Goal: Task Accomplishment & Management: Manage account settings

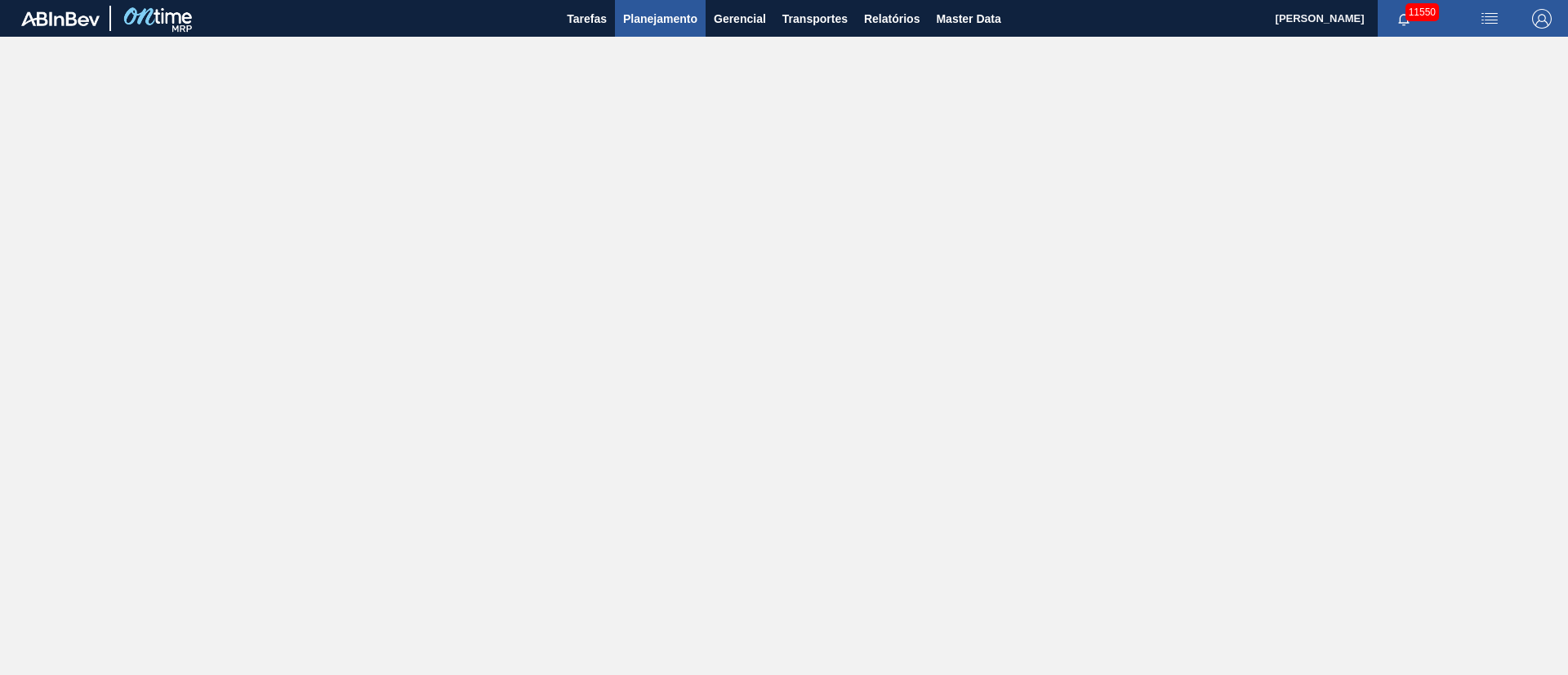
click at [667, 22] on span "Planejamento" at bounding box center [660, 19] width 74 height 19
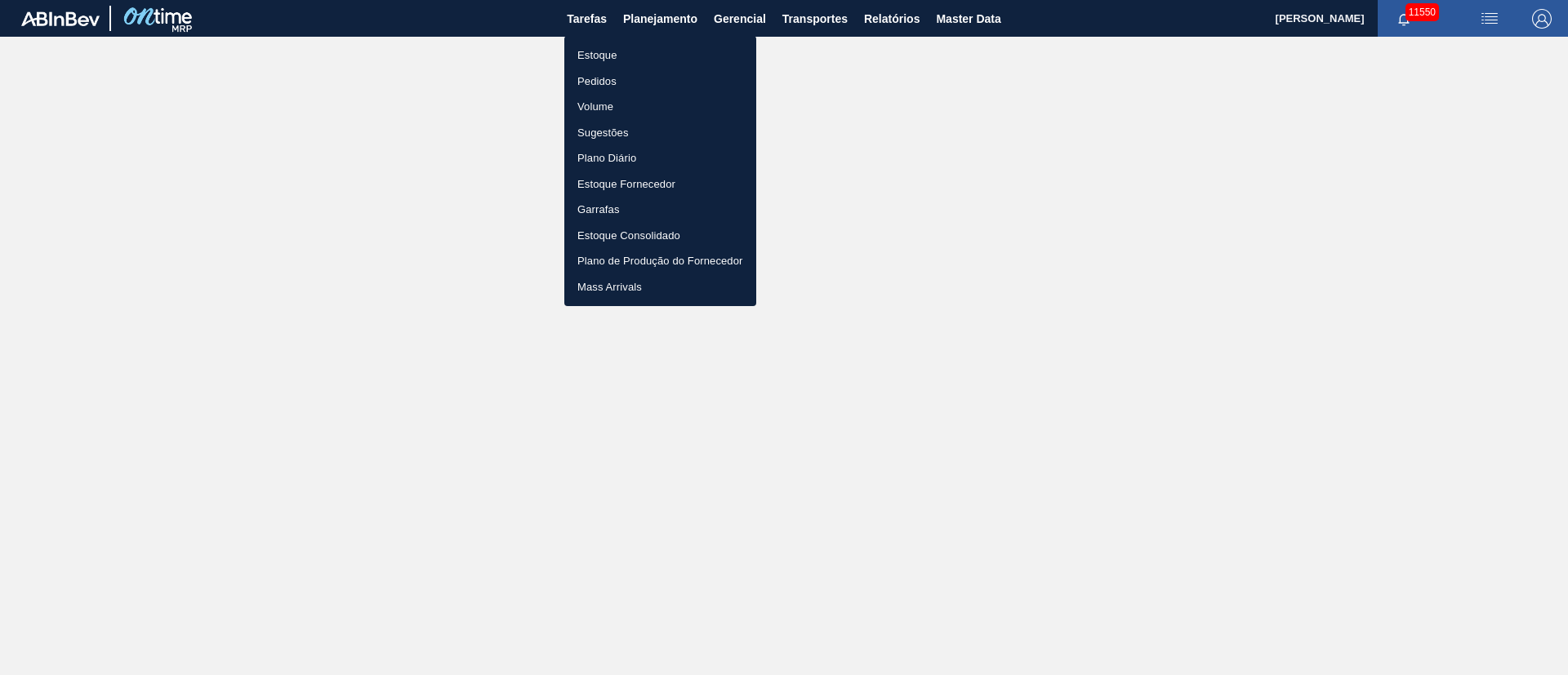
click at [587, 77] on li "Pedidos" at bounding box center [660, 81] width 192 height 26
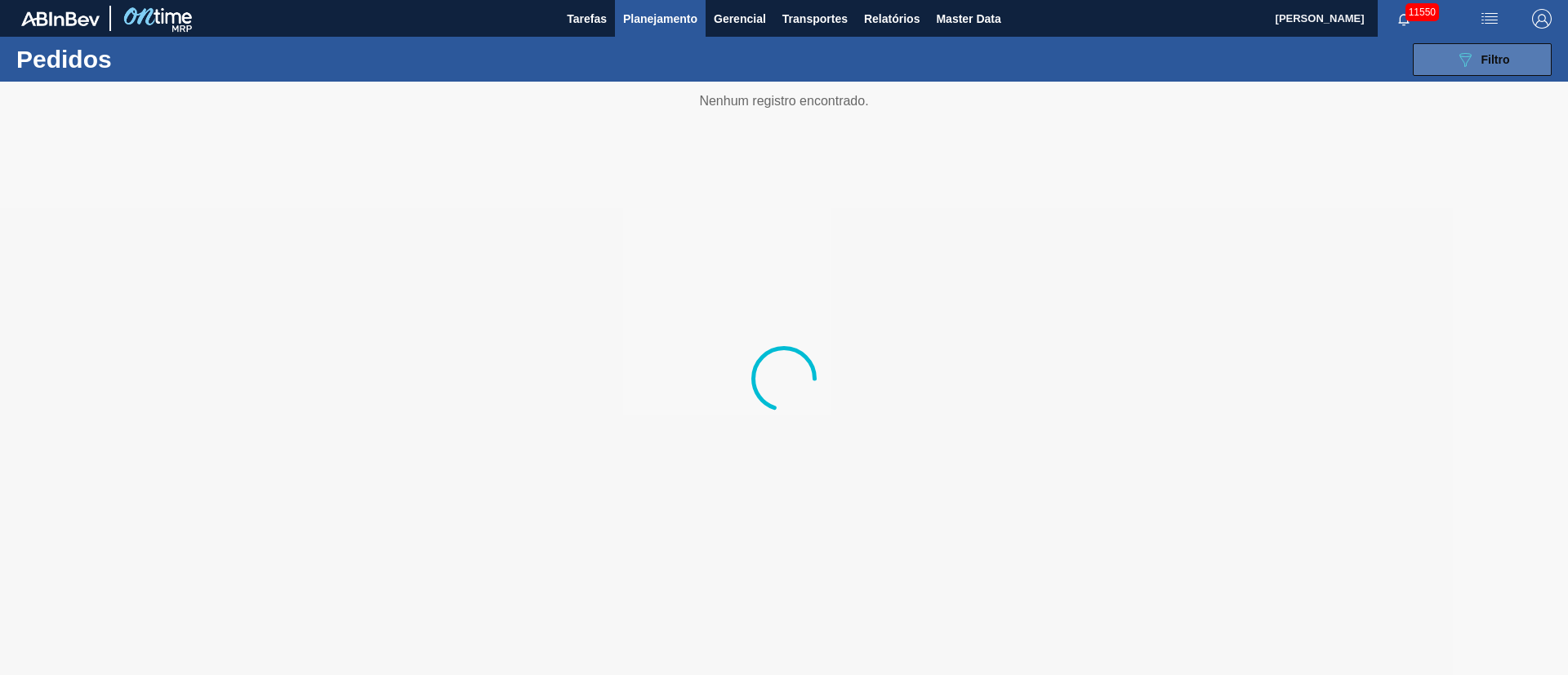
click at [1491, 64] on span "Filtro" at bounding box center [1495, 59] width 29 height 13
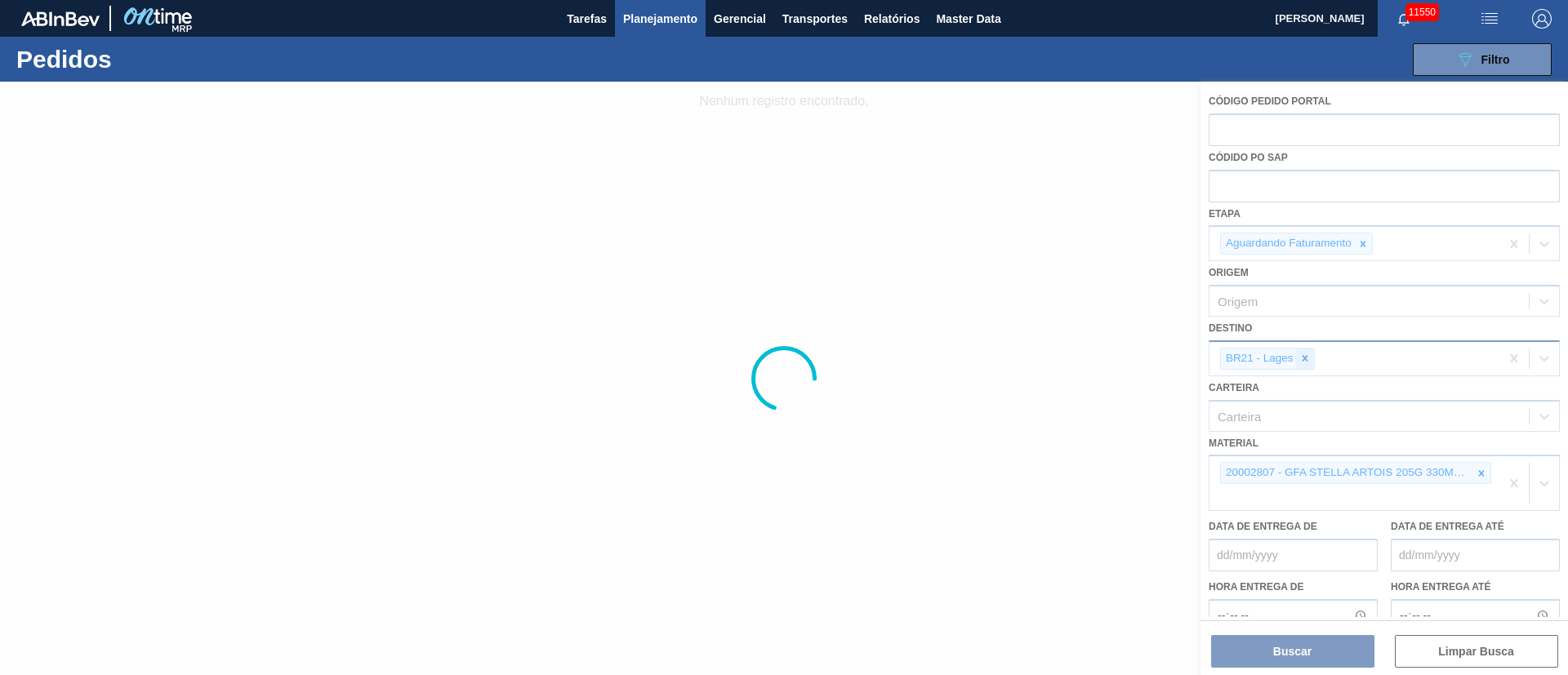
click at [1303, 354] on icon at bounding box center [1305, 358] width 12 height 12
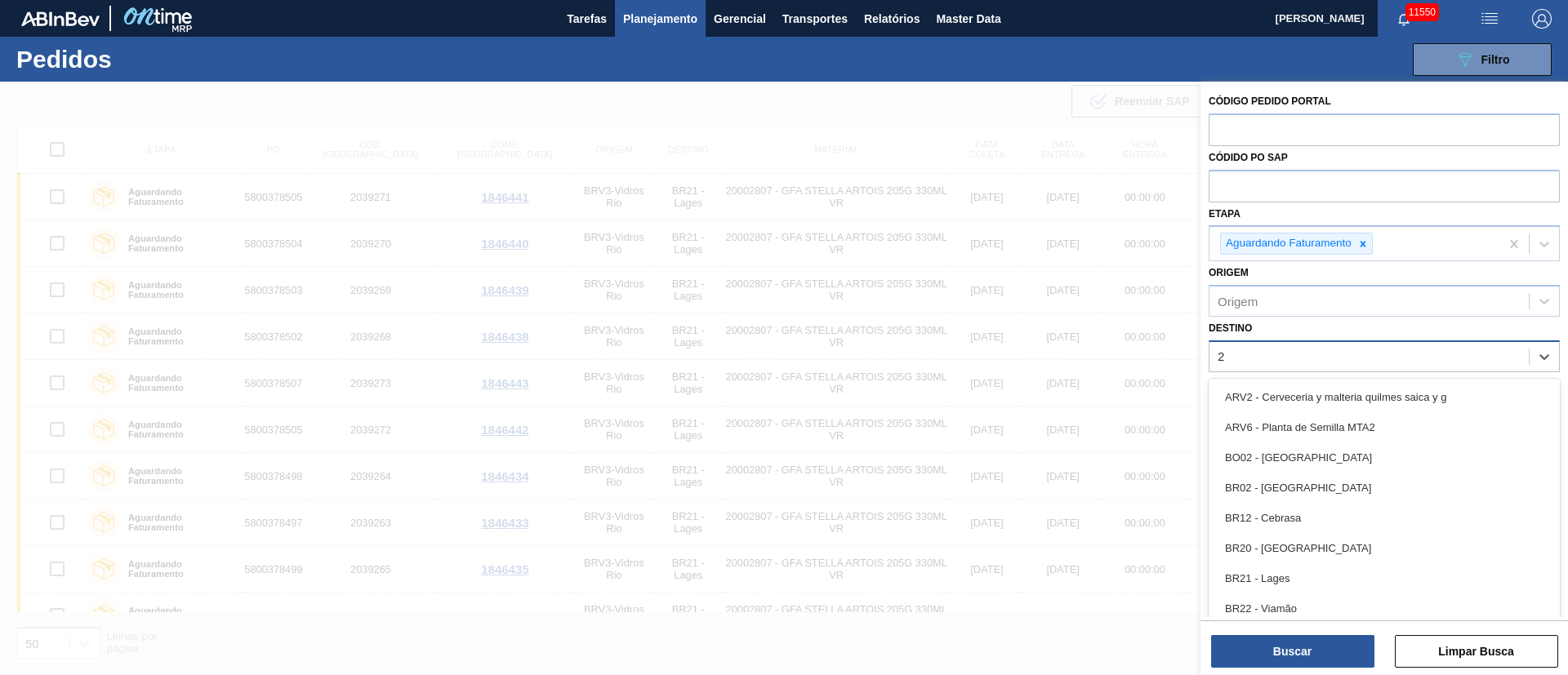
type input "26"
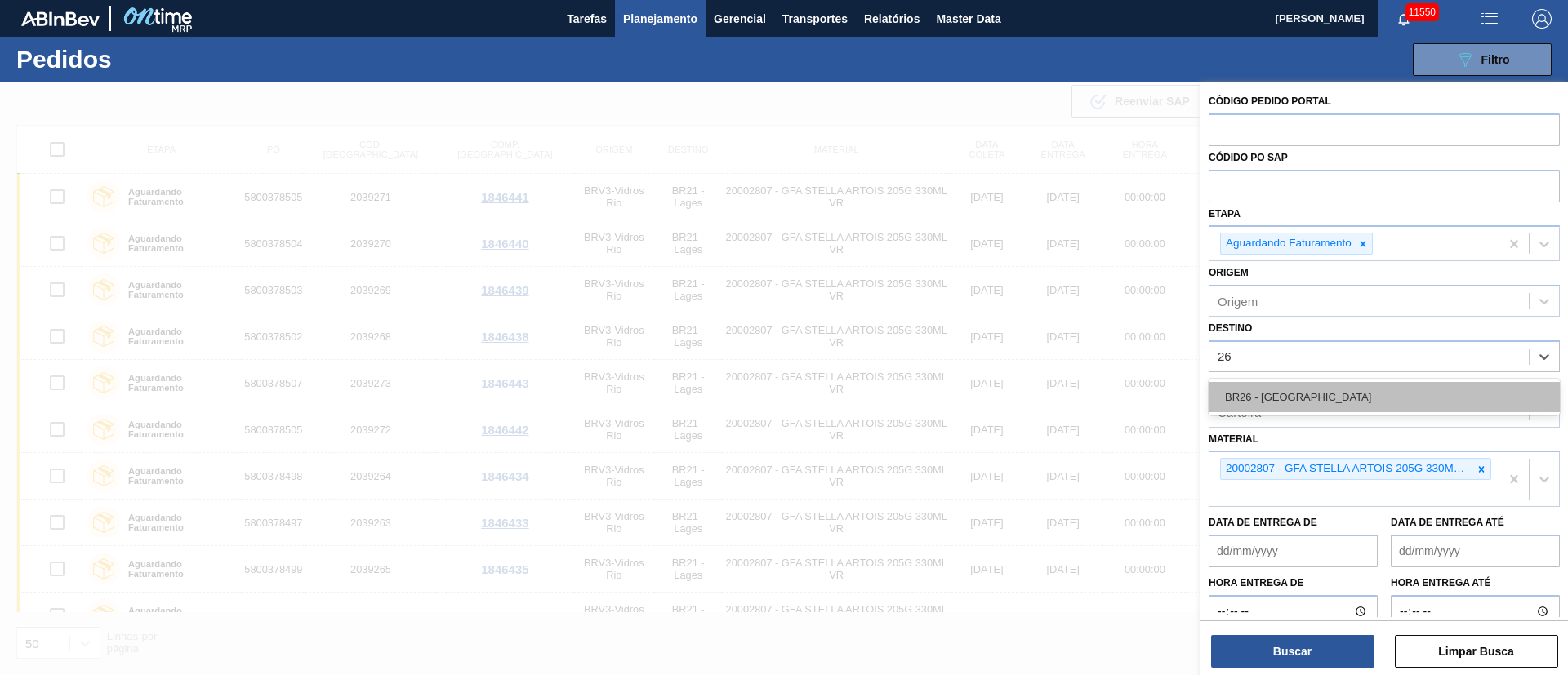
click at [1269, 392] on div "BR26 - Uberlândia" at bounding box center [1384, 397] width 351 height 30
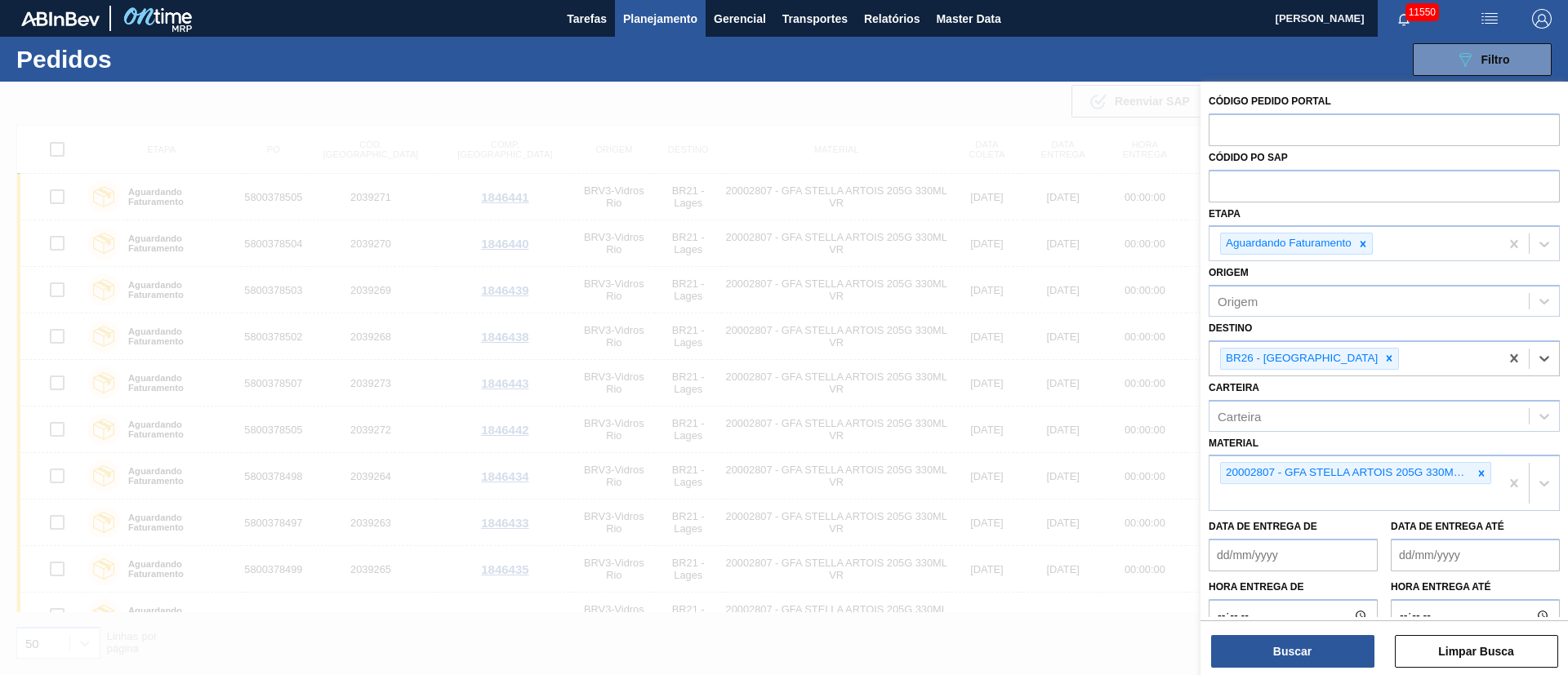
drag, startPoint x: 1289, startPoint y: 650, endPoint x: 1210, endPoint y: 629, distance: 81.7
click at [1289, 650] on button "Buscar" at bounding box center [1292, 651] width 163 height 33
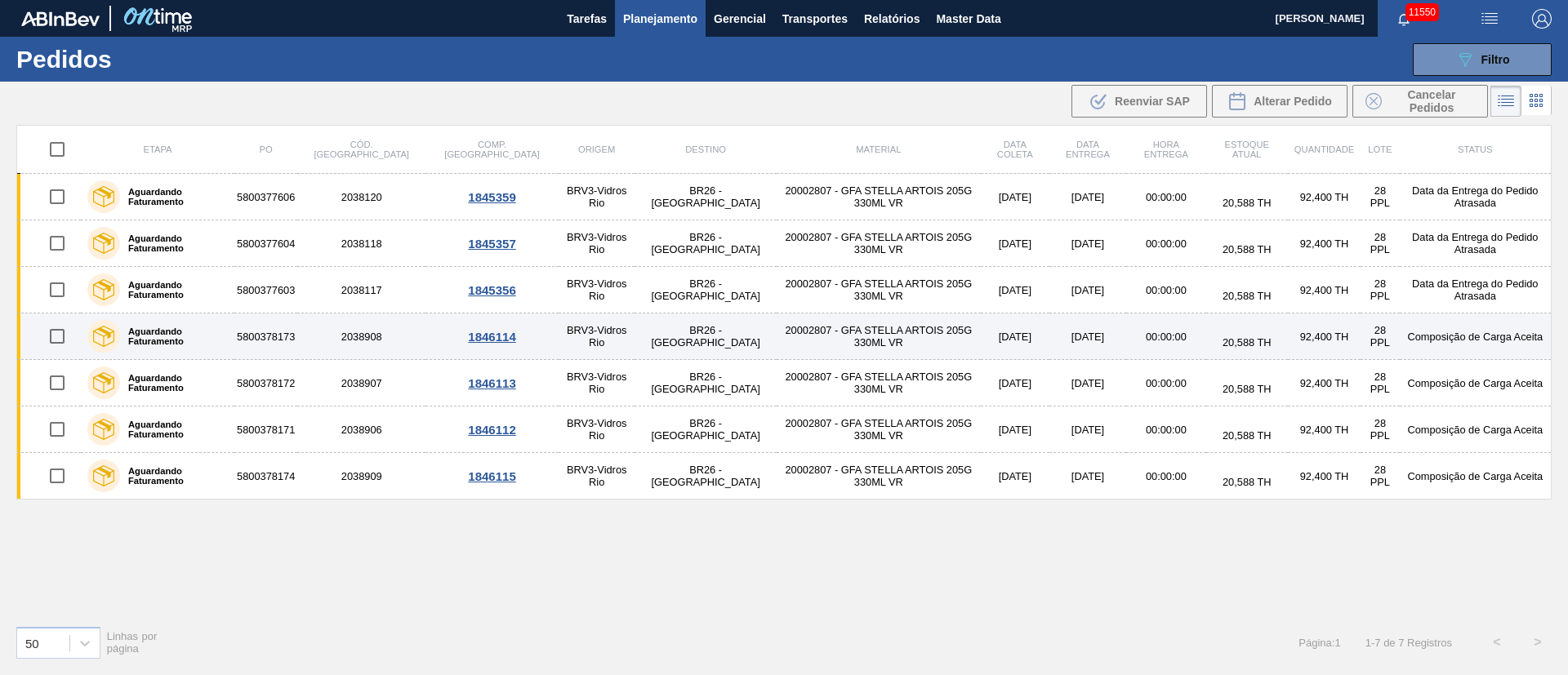
click at [56, 344] on input "checkbox" at bounding box center [57, 336] width 35 height 35
checkbox input "true"
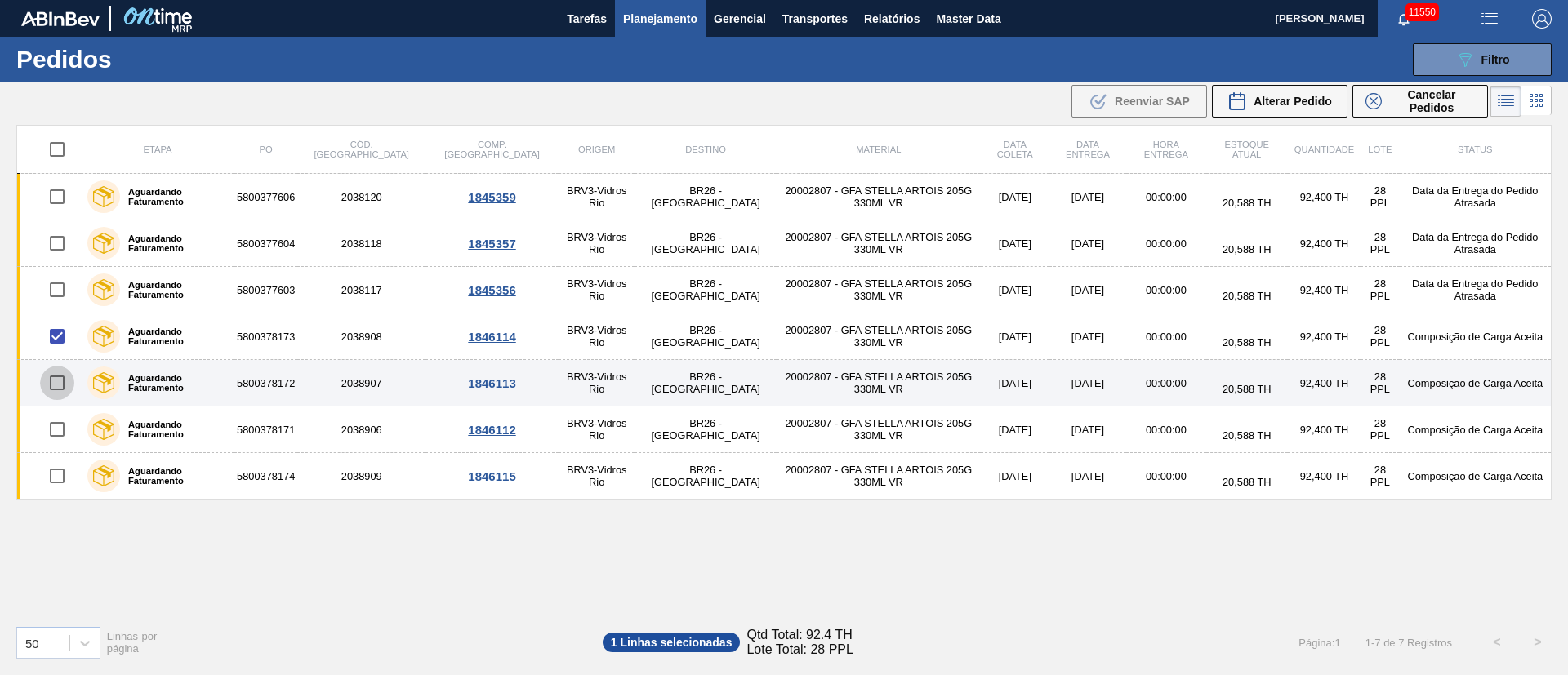
click at [52, 382] on input "checkbox" at bounding box center [57, 383] width 35 height 35
checkbox input "true"
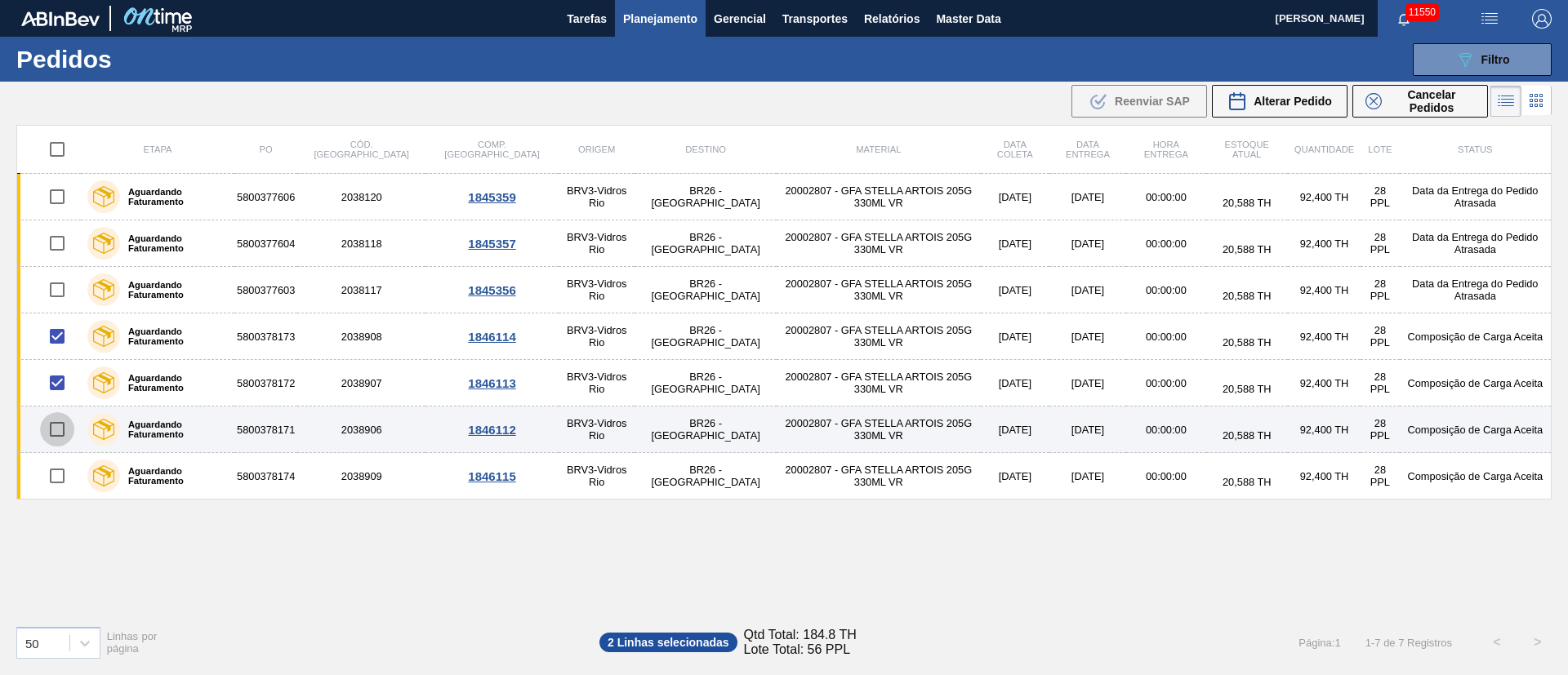
click at [57, 427] on input "checkbox" at bounding box center [57, 429] width 35 height 35
checkbox input "true"
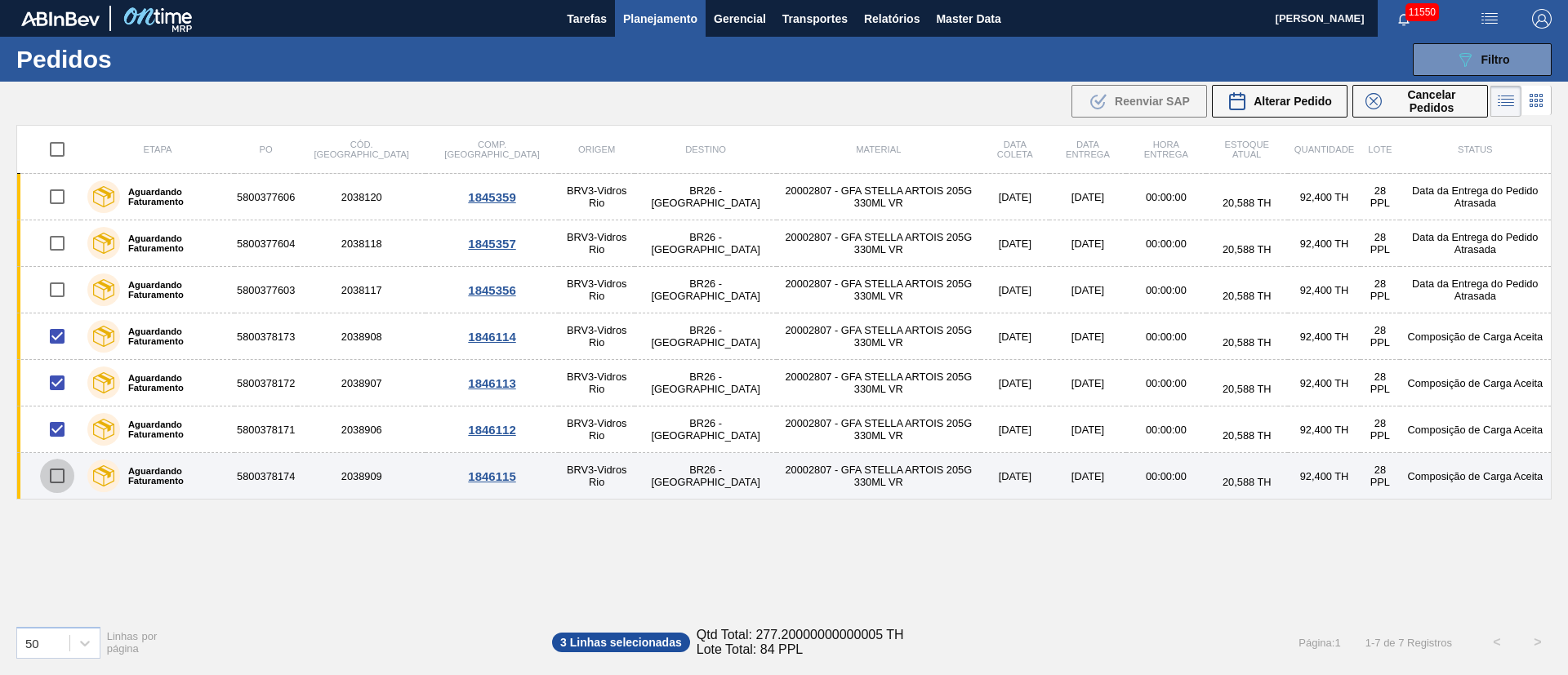
click at [54, 470] on input "checkbox" at bounding box center [57, 476] width 35 height 35
checkbox input "true"
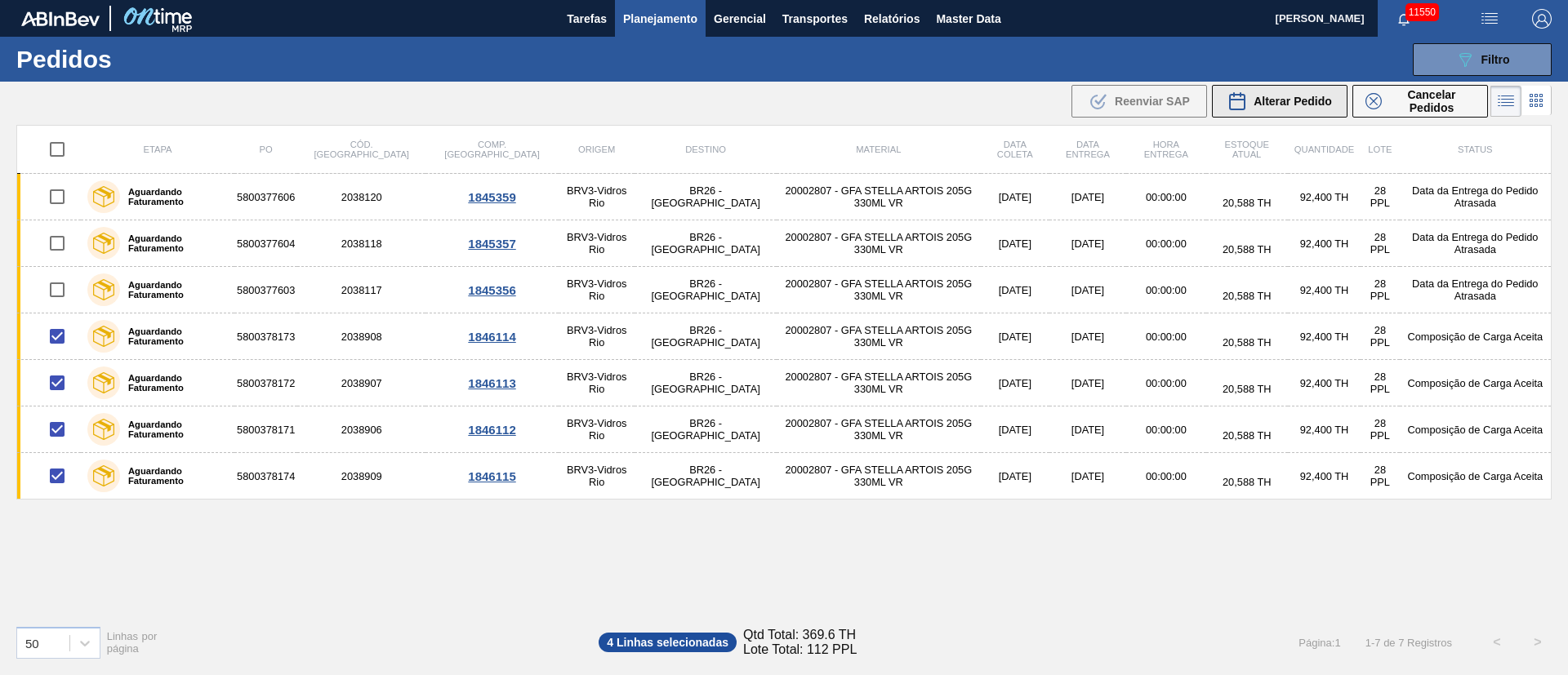
click at [1294, 95] on span "Alterar Pedido" at bounding box center [1292, 101] width 79 height 13
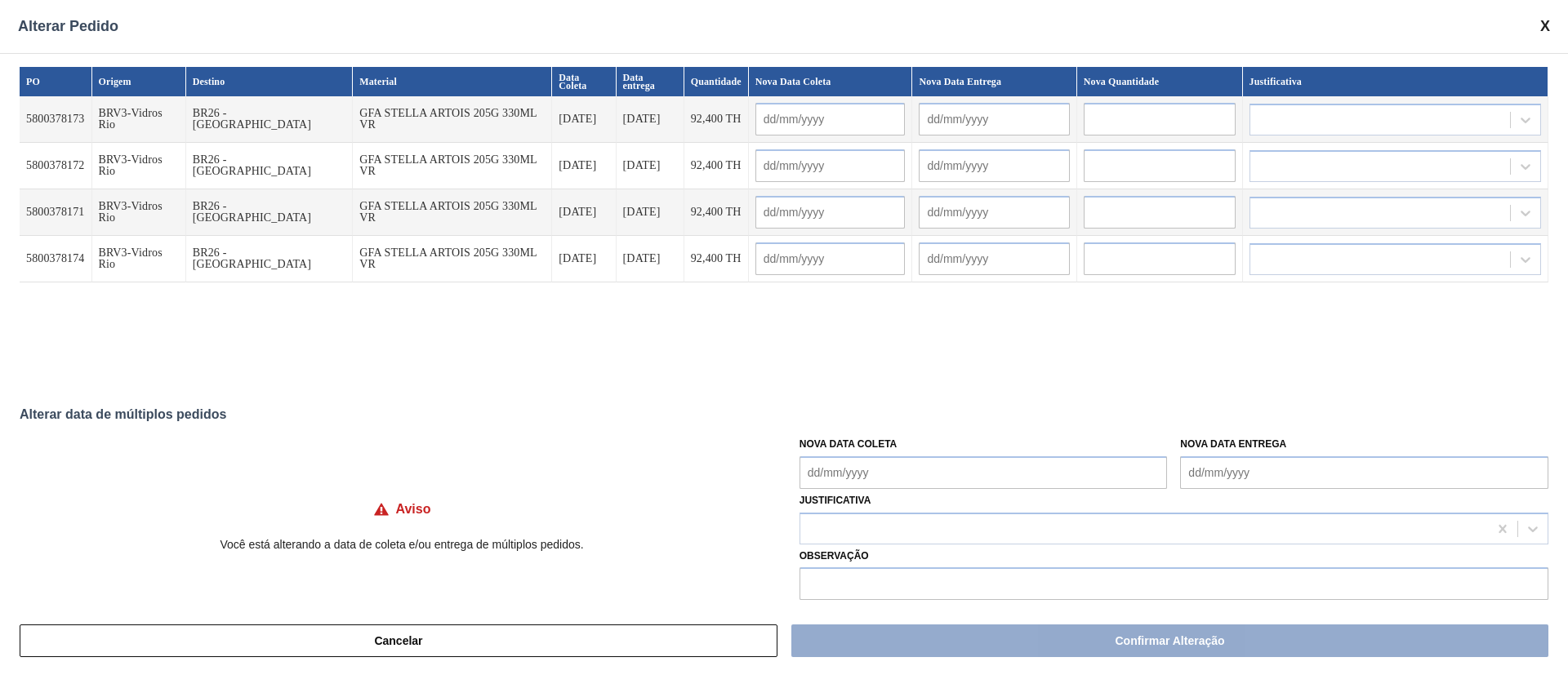
click at [828, 473] on Coleta "Nova Data Coleta" at bounding box center [984, 472] width 369 height 33
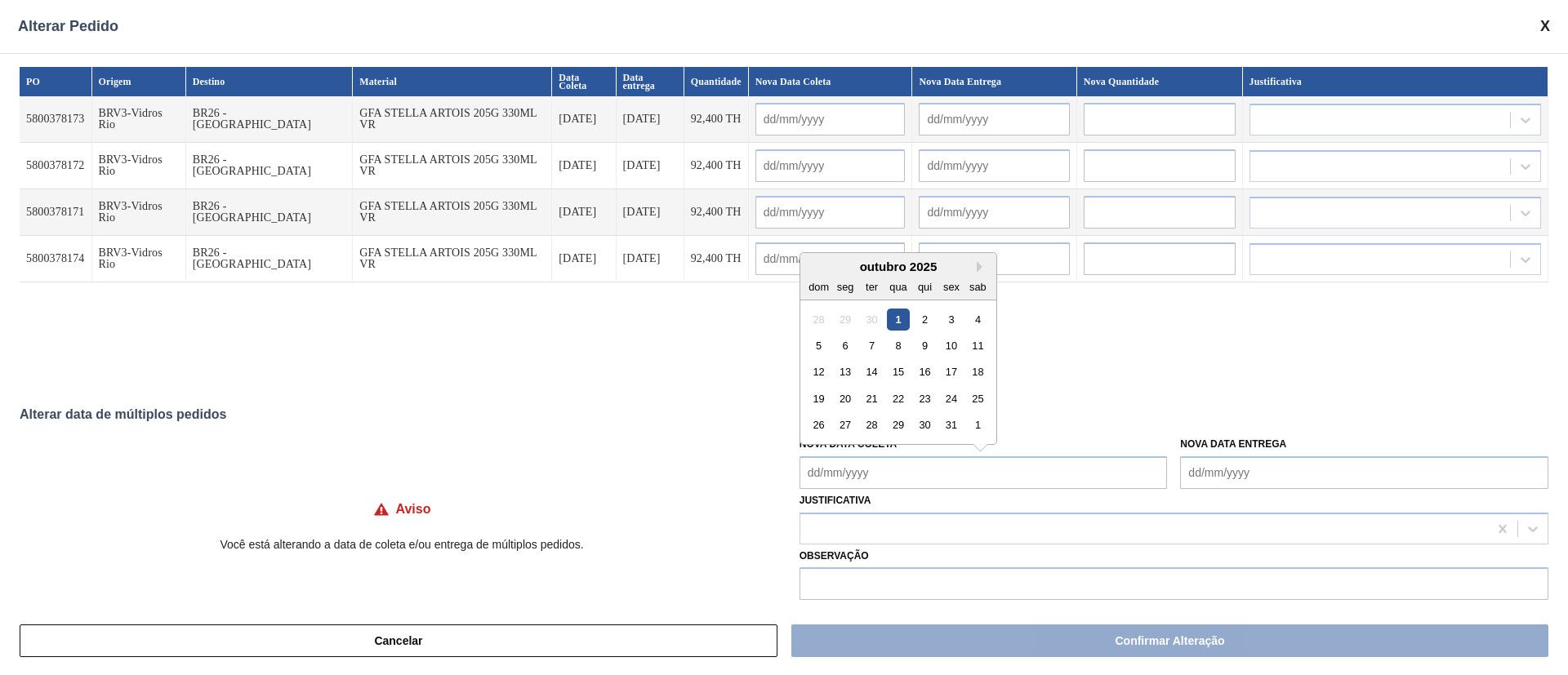
click at [902, 324] on div "1" at bounding box center [898, 318] width 22 height 22
type Coleta "01/10/2025"
type input "01/10/2025"
type input "02/10/2025"
type input "01/10/2025"
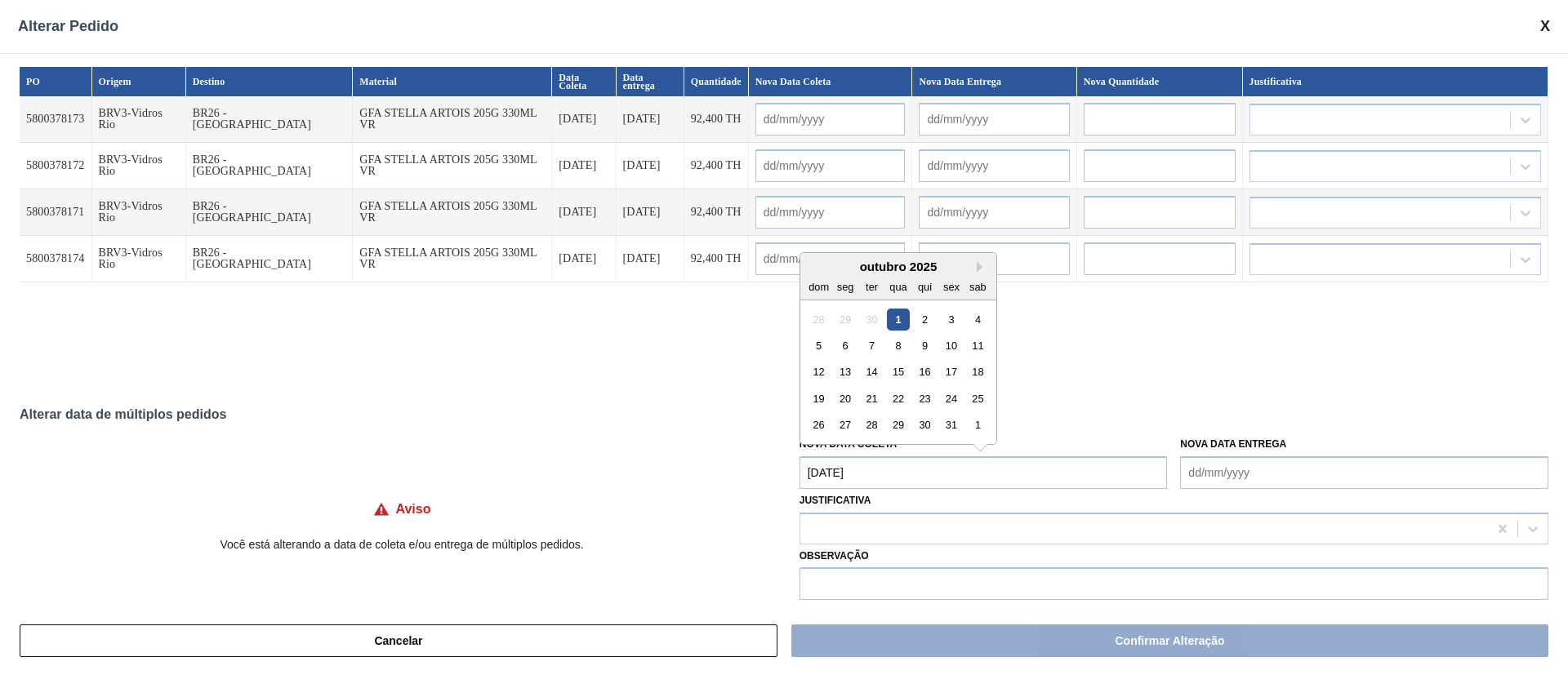
type input "02/10/2025"
type input "01/10/2025"
type input "02/10/2025"
type input "01/10/2025"
type input "02/10/2025"
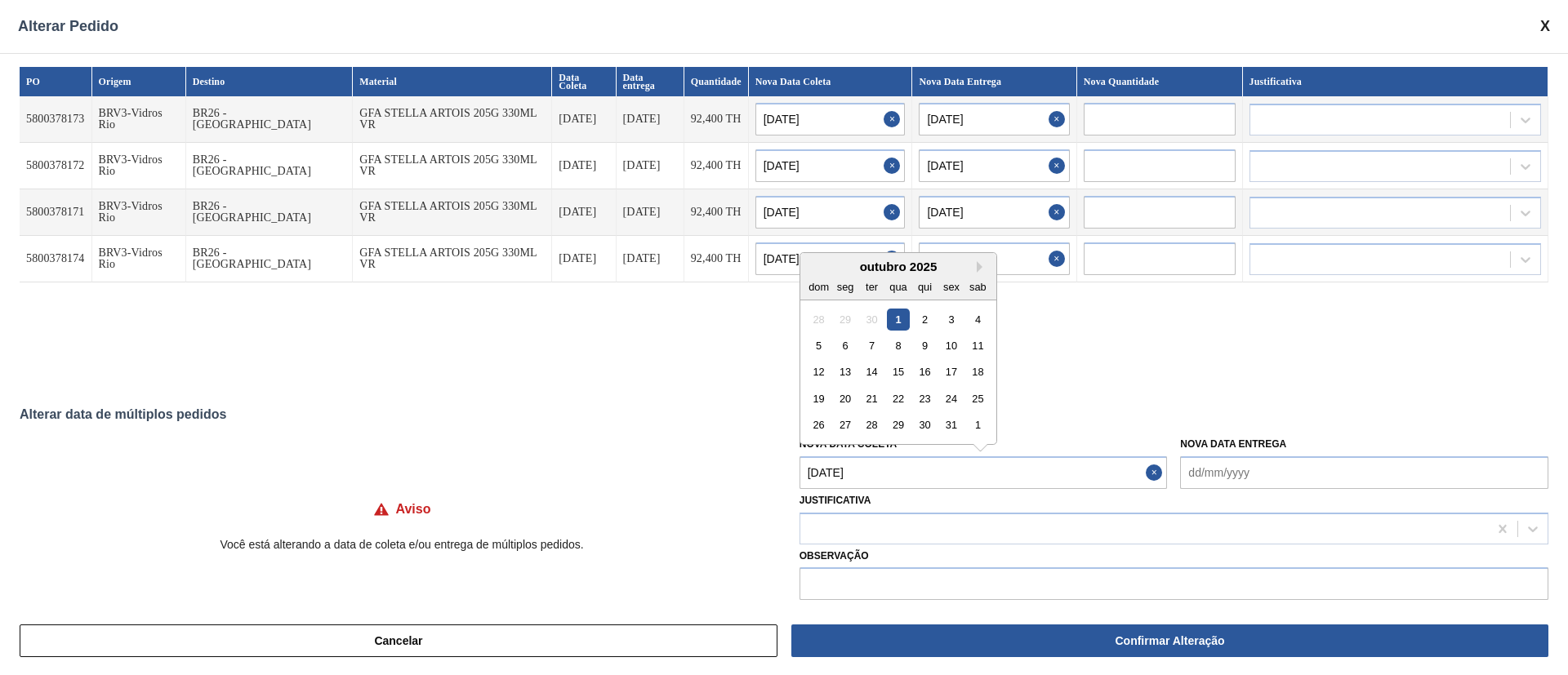
click at [884, 473] on Coleta "01/10/2025" at bounding box center [984, 472] width 369 height 33
click at [925, 324] on div "2" at bounding box center [925, 318] width 22 height 22
type Coleta "02/10/2025"
type input "02/10/2025"
type input "03/10/2025"
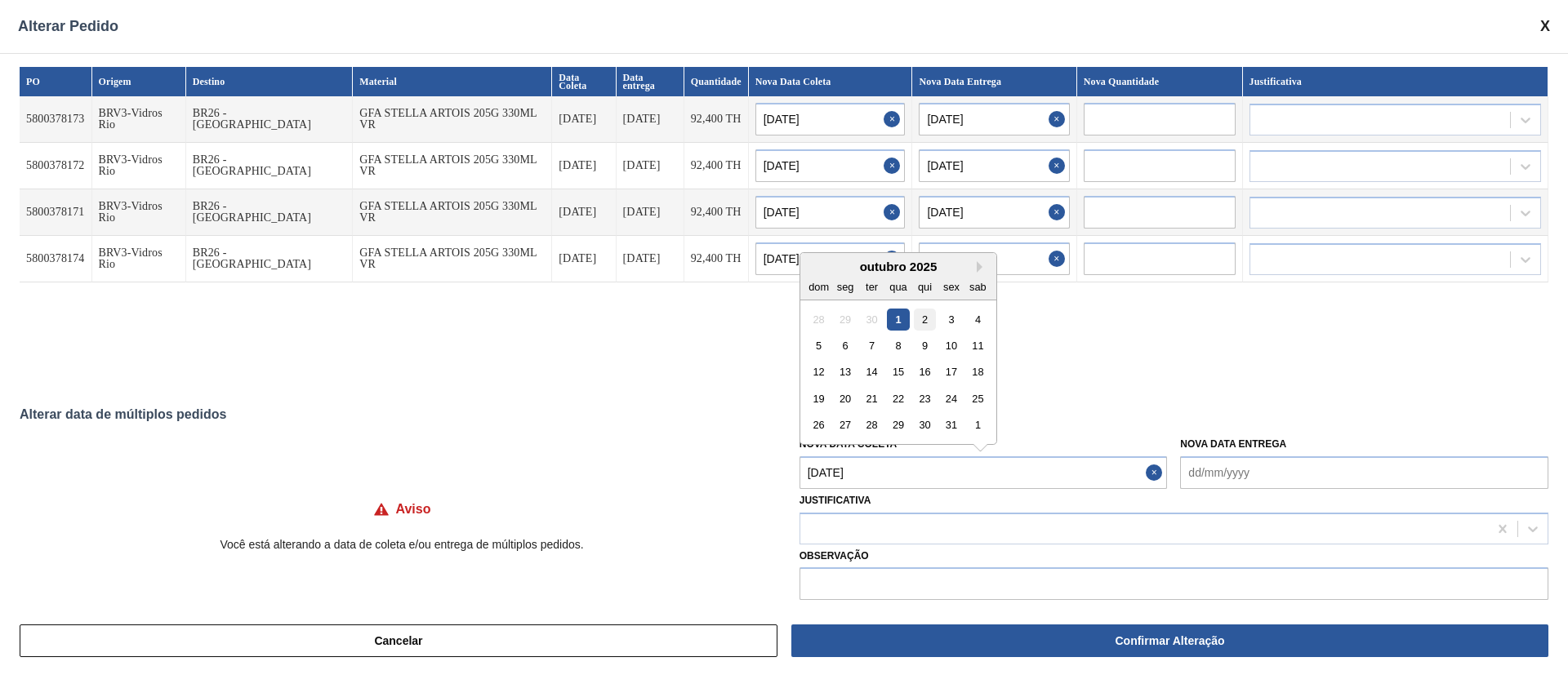
type input "02/10/2025"
type input "03/10/2025"
type input "02/10/2025"
type input "03/10/2025"
type input "02/10/2025"
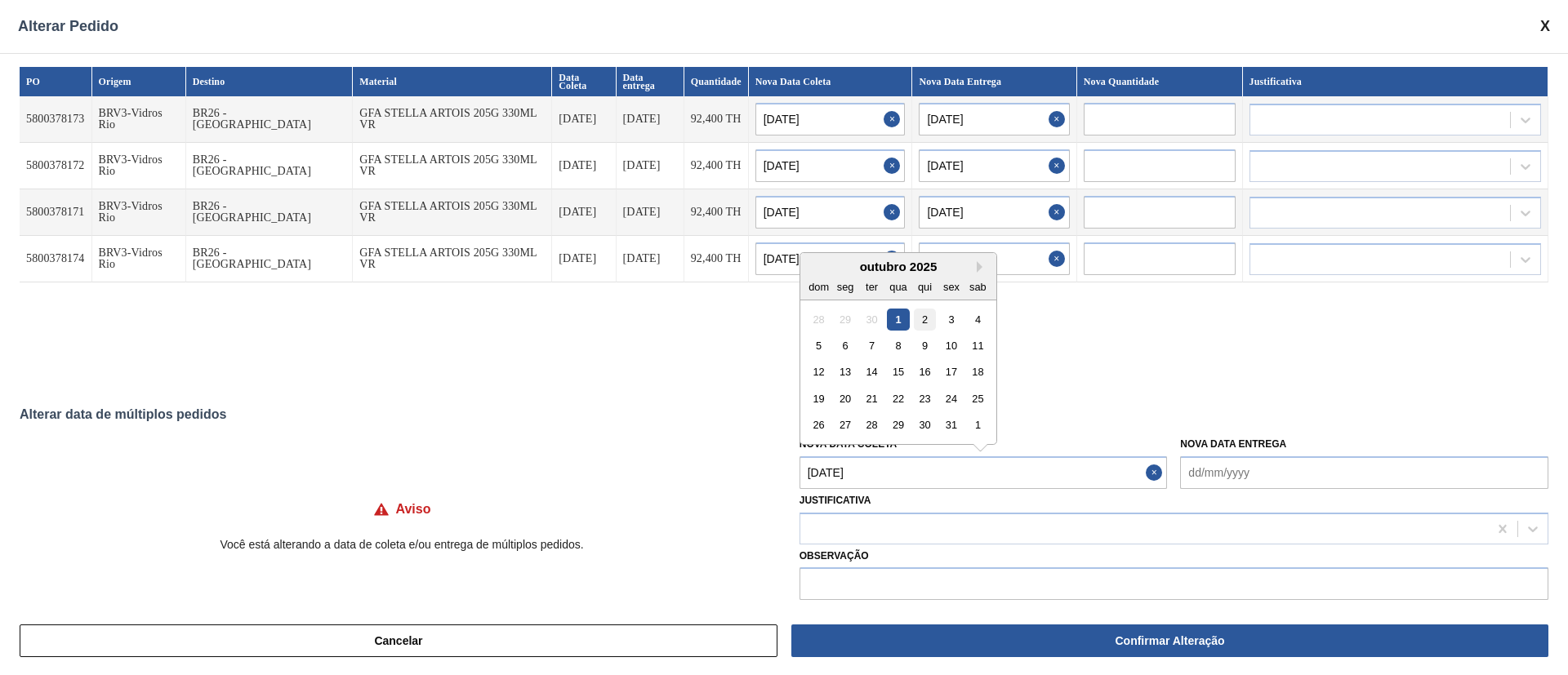
type input "03/10/2025"
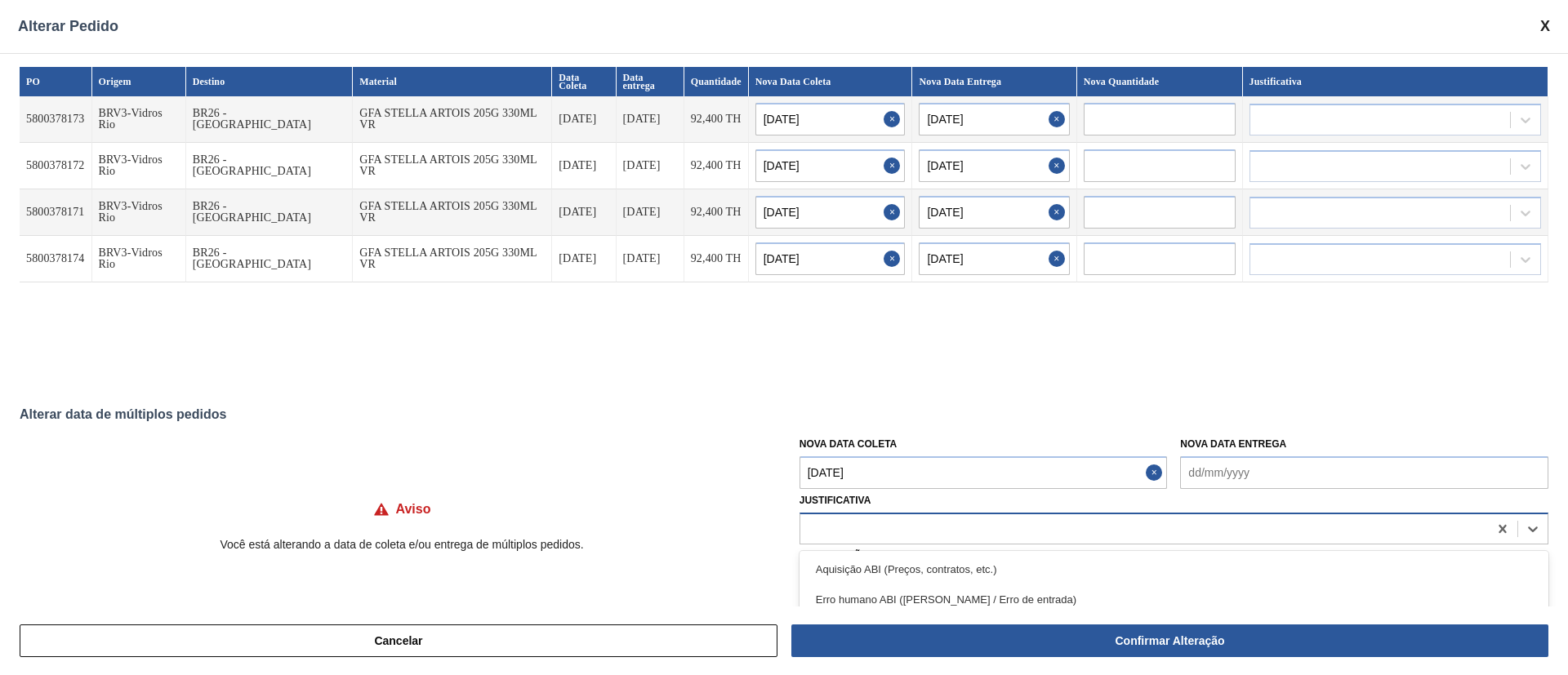
click at [818, 531] on div at bounding box center [1144, 528] width 687 height 24
type input "ou"
click at [885, 548] on label "Observação" at bounding box center [1174, 556] width 749 height 24
click at [877, 527] on div at bounding box center [1144, 528] width 687 height 24
type input "ou"
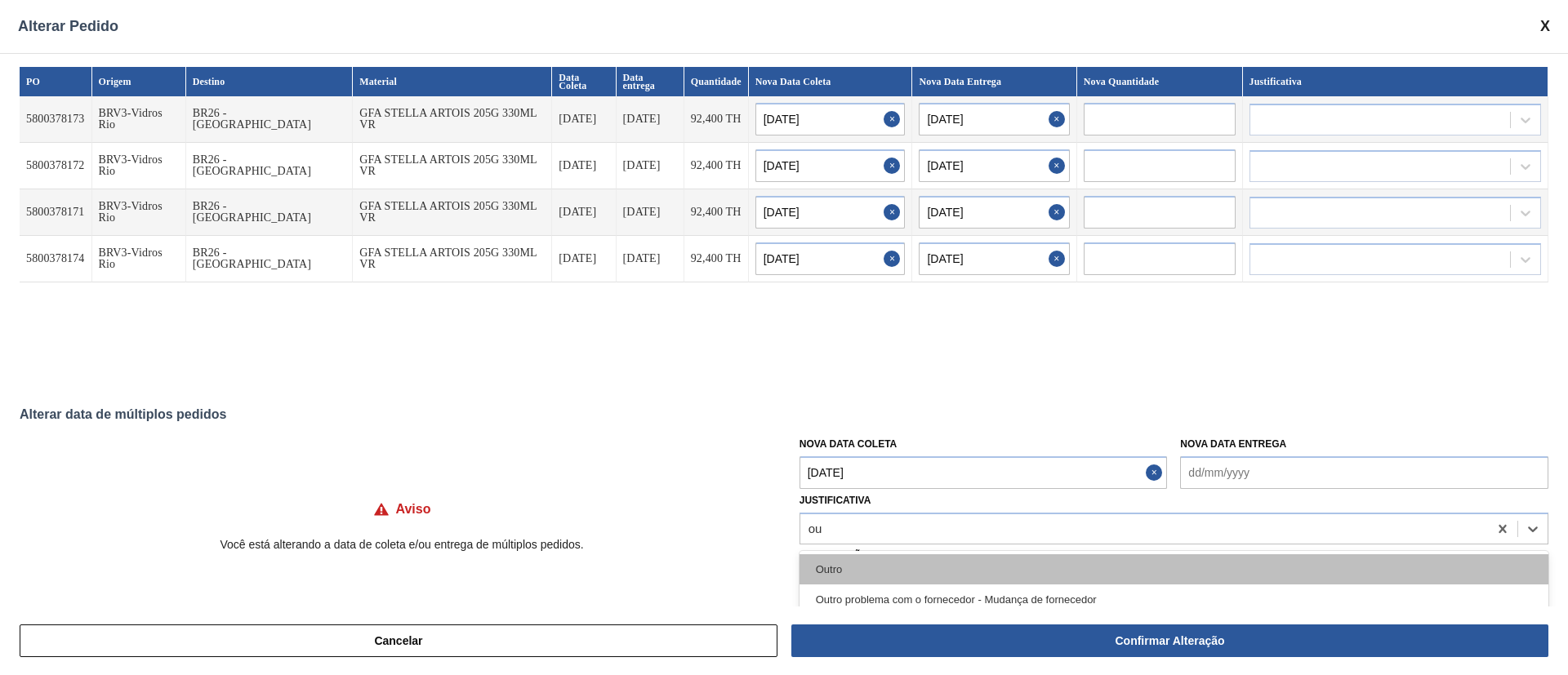
click at [873, 569] on div "Outro" at bounding box center [1174, 569] width 749 height 30
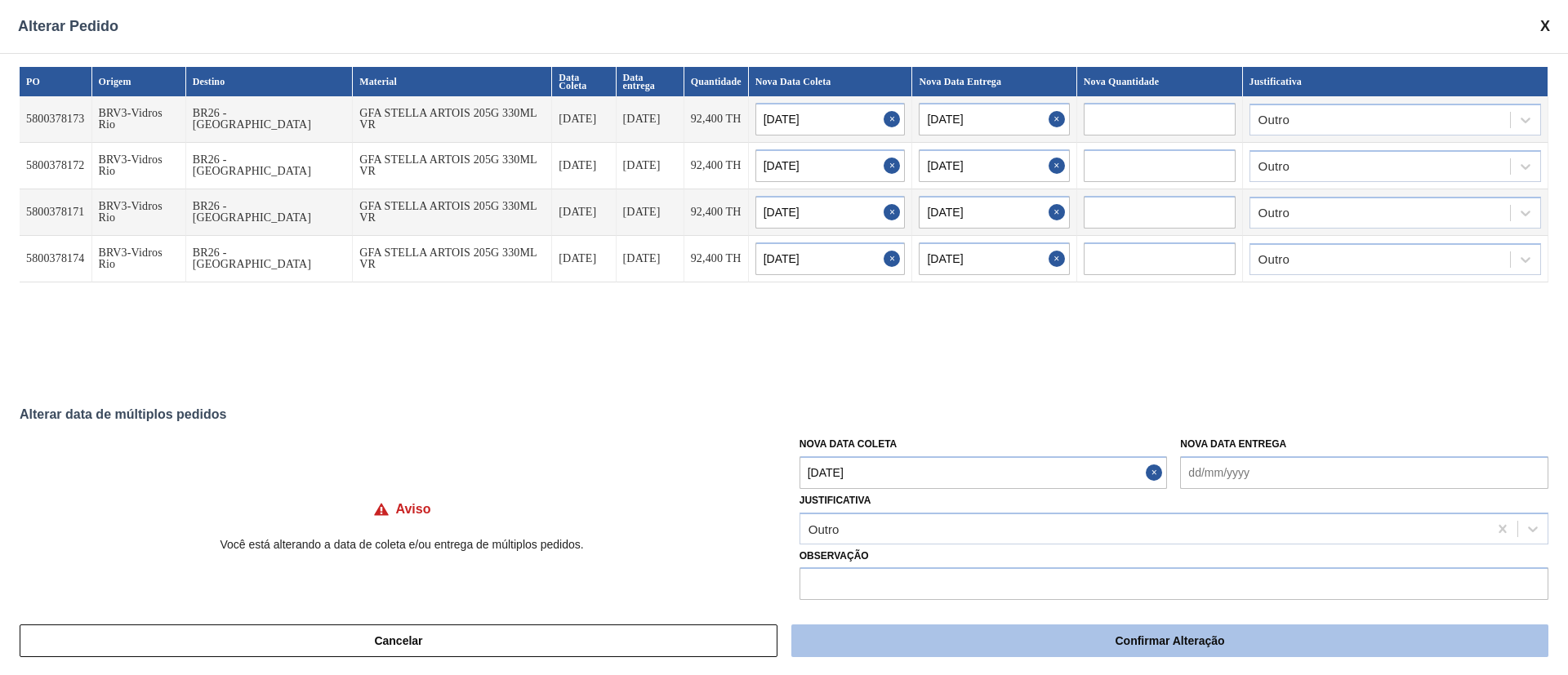
click at [909, 634] on button "Confirmar Alteração" at bounding box center [1170, 640] width 757 height 33
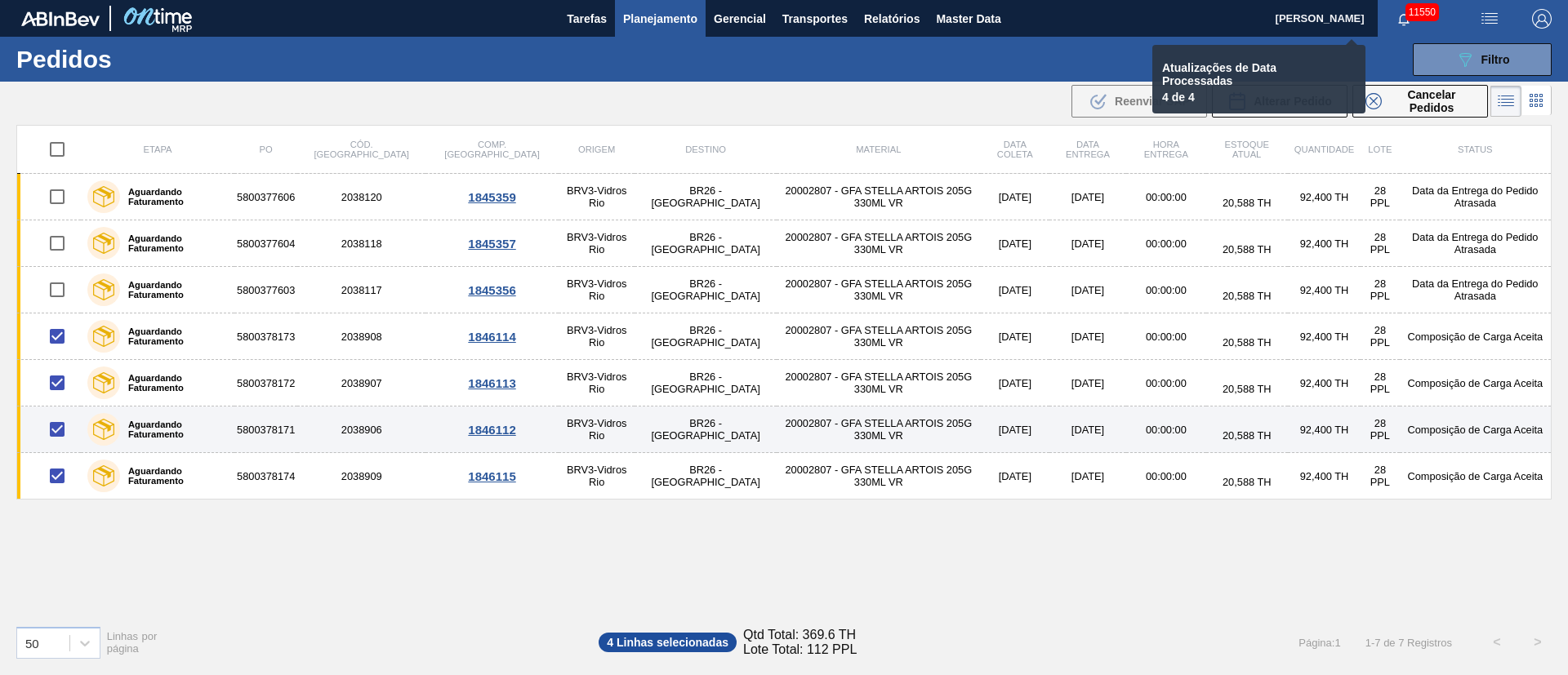
checkbox input "false"
